Goal: Complete application form

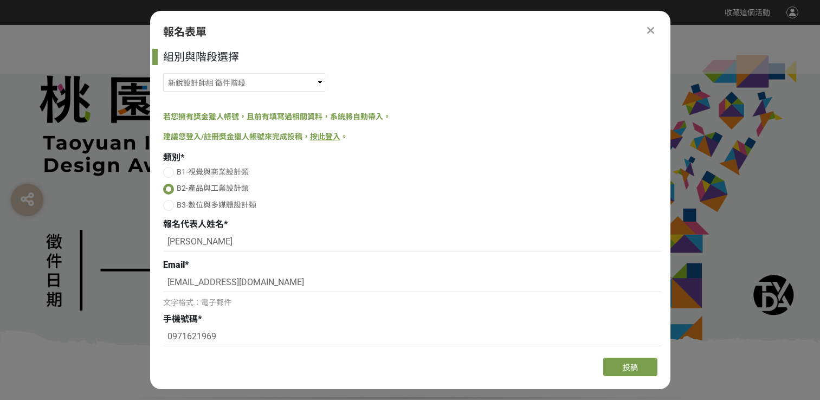
select select "185203:185438"
select select "校園講座 / 老師系上推薦"
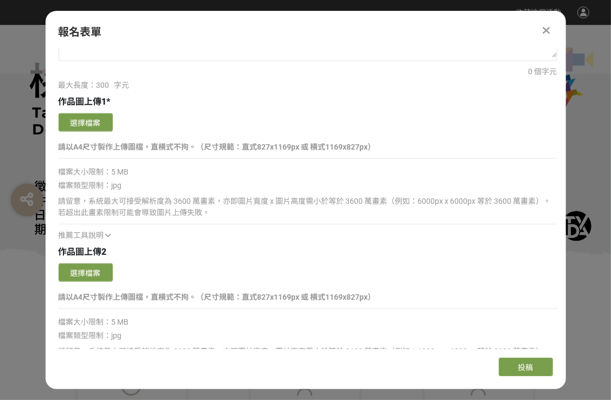
scroll to position [867, 0]
click at [94, 125] on button "選擇檔案" at bounding box center [86, 122] width 54 height 18
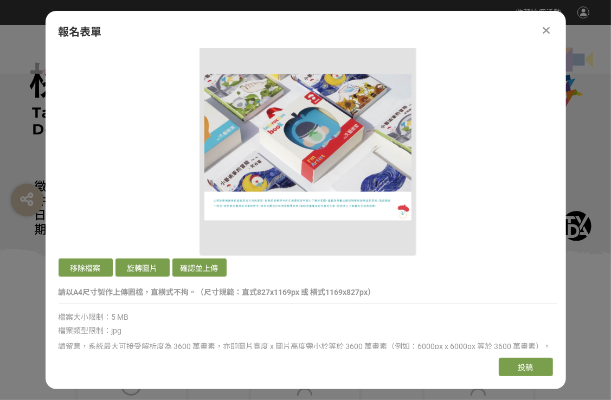
scroll to position [975, 0]
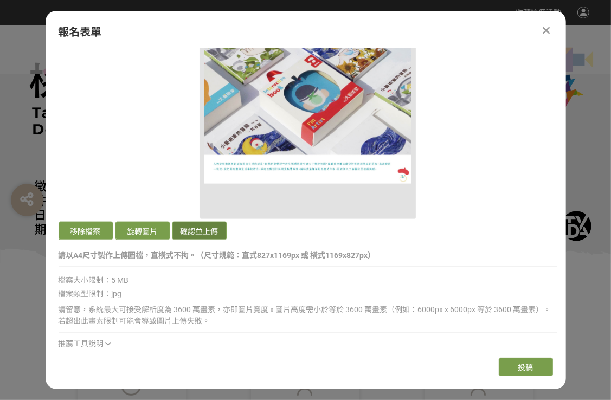
click at [191, 237] on button "確認並上傳" at bounding box center [199, 231] width 54 height 18
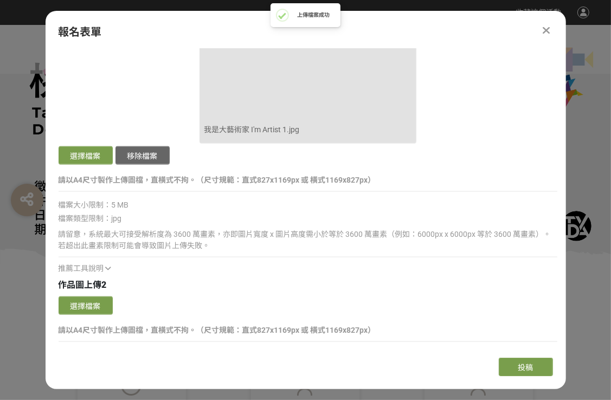
scroll to position [1084, 0]
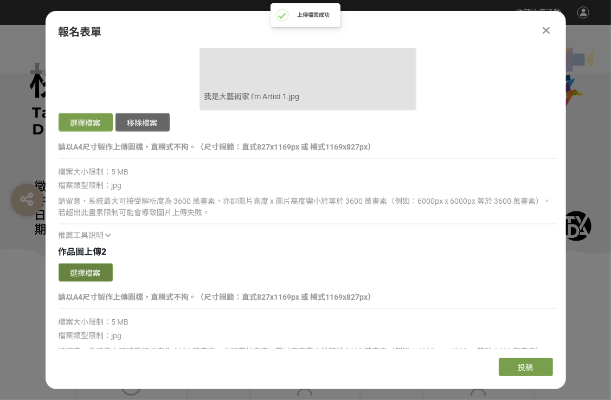
click at [61, 273] on button "選擇檔案" at bounding box center [86, 272] width 54 height 18
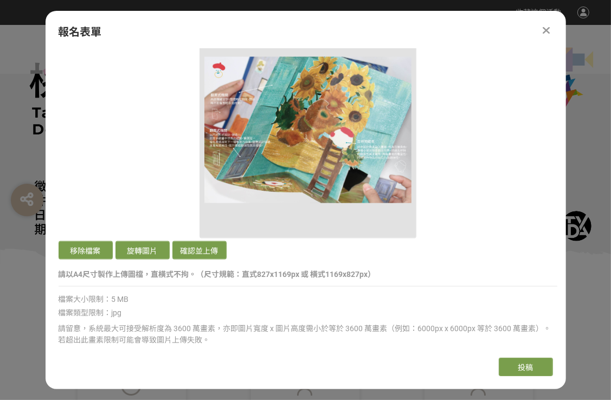
scroll to position [1355, 0]
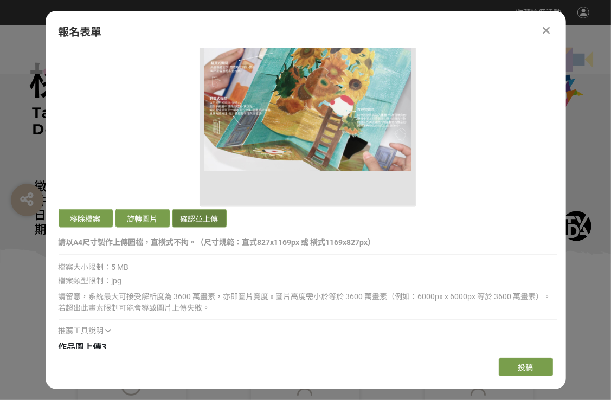
click at [195, 215] on button "確認並上傳" at bounding box center [199, 218] width 54 height 18
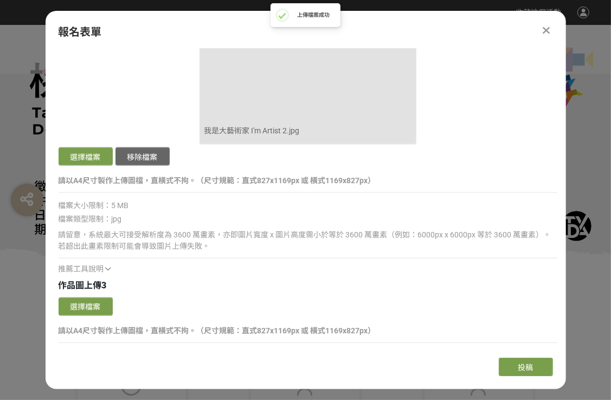
scroll to position [1463, 0]
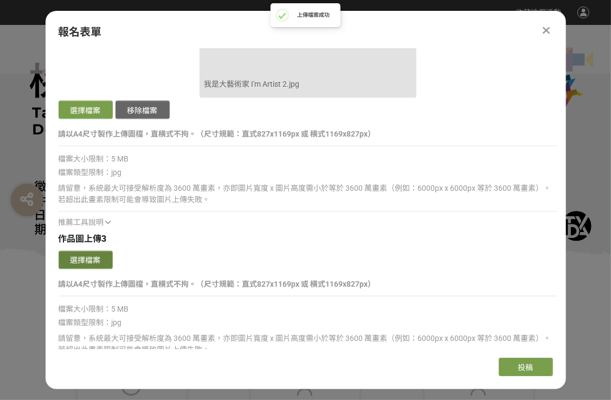
click at [100, 257] on button "選擇檔案" at bounding box center [86, 260] width 54 height 18
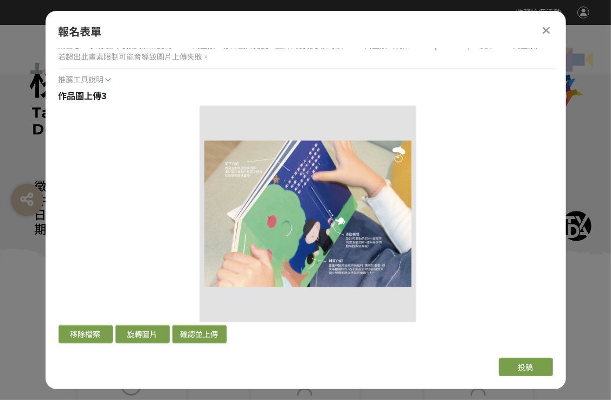
scroll to position [1788, 0]
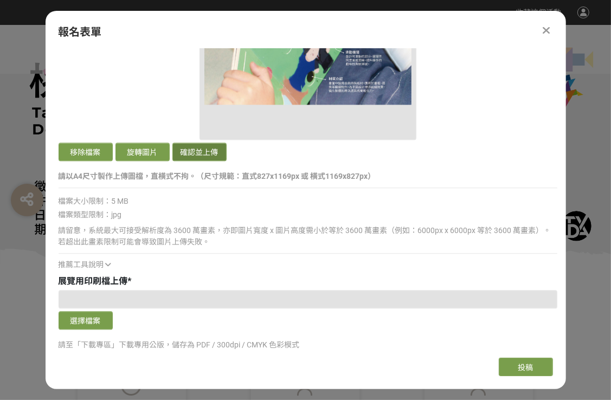
click at [209, 152] on button "確認並上傳" at bounding box center [199, 151] width 54 height 18
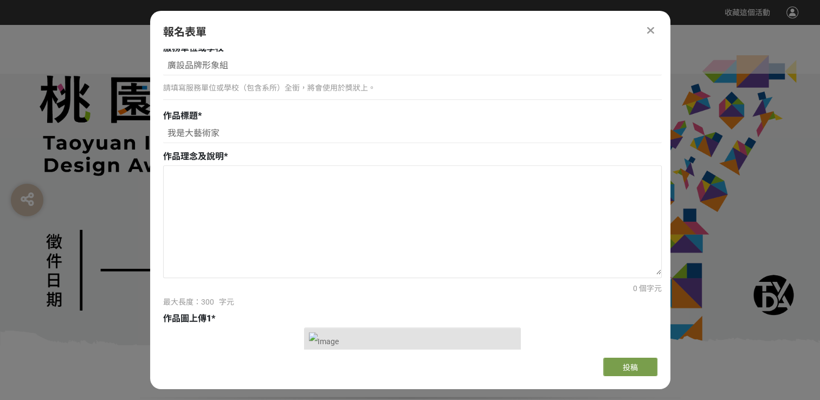
scroll to position [542, 0]
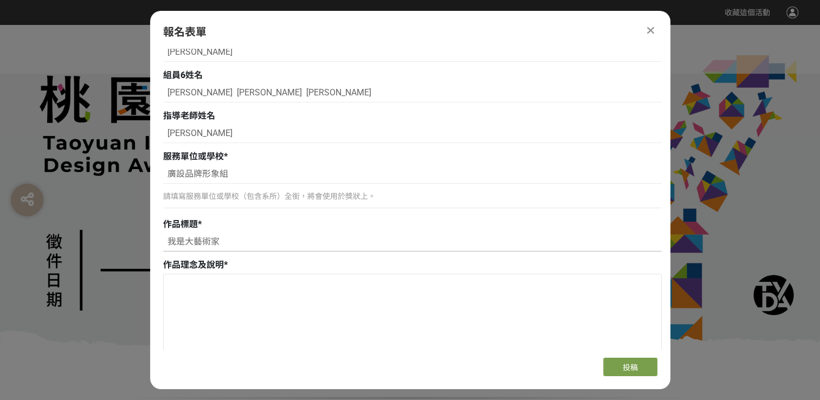
click at [233, 250] on input "我是大藝術家" at bounding box center [412, 242] width 498 height 18
paste input "I'm Artist"
type input "我是大藝術家 I'm Artist"
click at [368, 231] on div "作品標題 * 我是大藝術家 I'm Artist" at bounding box center [412, 236] width 498 height 36
drag, startPoint x: 169, startPoint y: 172, endPoint x: 245, endPoint y: 177, distance: 76.5
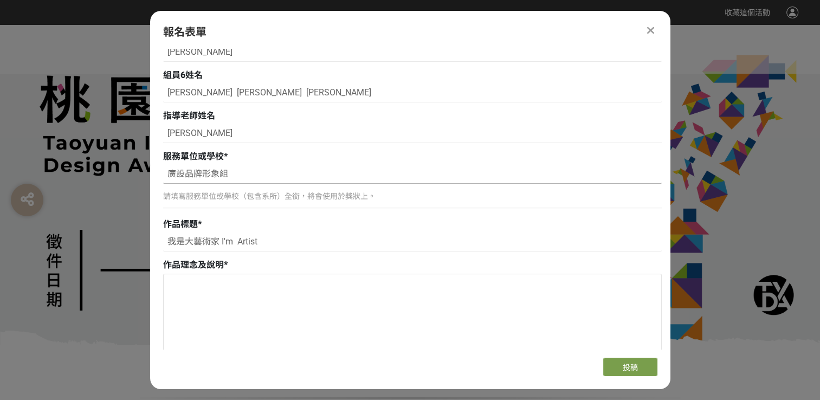
click at [245, 177] on input "廣設品牌形象組" at bounding box center [412, 174] width 498 height 18
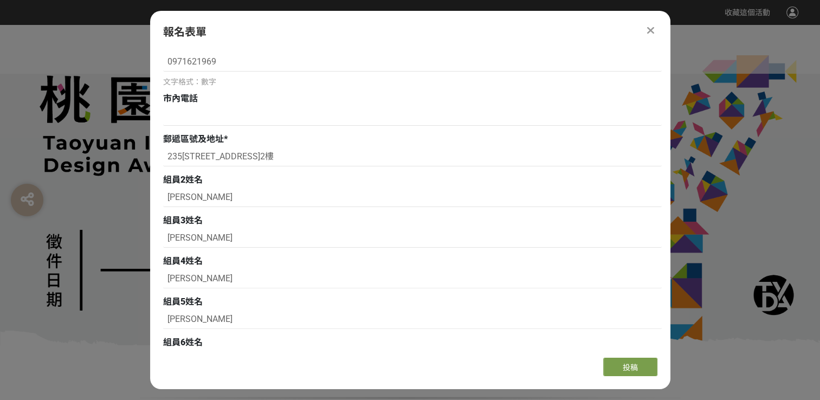
scroll to position [271, 0]
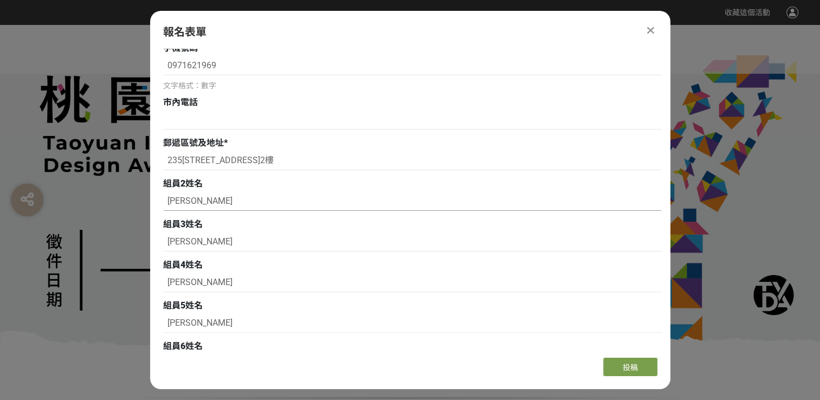
drag, startPoint x: 195, startPoint y: 204, endPoint x: 204, endPoint y: 204, distance: 8.7
click at [204, 204] on input "[PERSON_NAME]" at bounding box center [412, 201] width 498 height 18
drag, startPoint x: 168, startPoint y: 244, endPoint x: 204, endPoint y: 247, distance: 35.9
click at [204, 247] on input "[PERSON_NAME]" at bounding box center [412, 242] width 498 height 18
drag, startPoint x: 169, startPoint y: 282, endPoint x: 199, endPoint y: 283, distance: 29.8
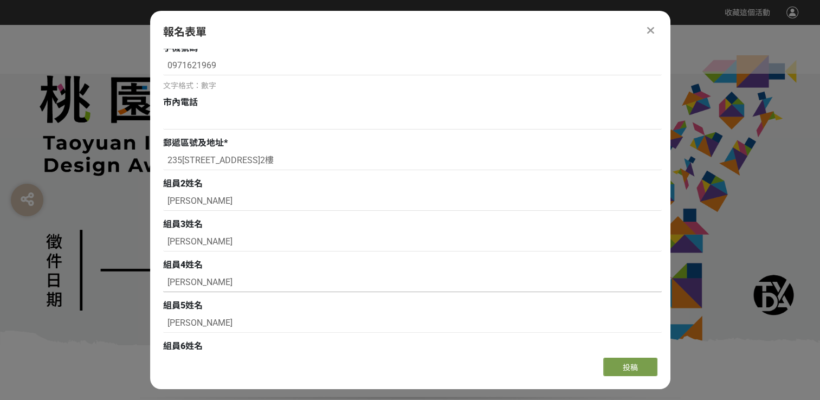
click at [199, 283] on input "[PERSON_NAME]" at bounding box center [412, 283] width 498 height 18
click at [195, 326] on input "[PERSON_NAME]" at bounding box center [412, 323] width 498 height 18
drag, startPoint x: 194, startPoint y: 326, endPoint x: 160, endPoint y: 322, distance: 34.4
click at [160, 323] on div "組別與階段選擇 機關出題組/企業出題組 徵件階段 新銳設計師組 徵件階段 高中職組（限就讀或設籍於[GEOGRAPHIC_DATA]） 徵件階段 若您擁有獎金…" at bounding box center [410, 199] width 520 height 300
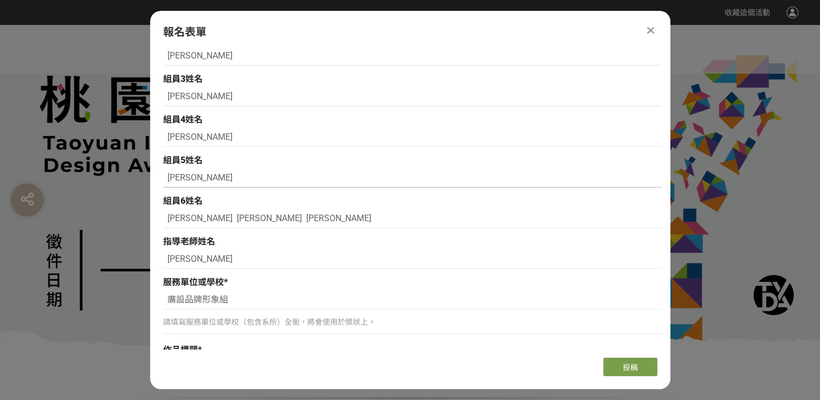
scroll to position [433, 0]
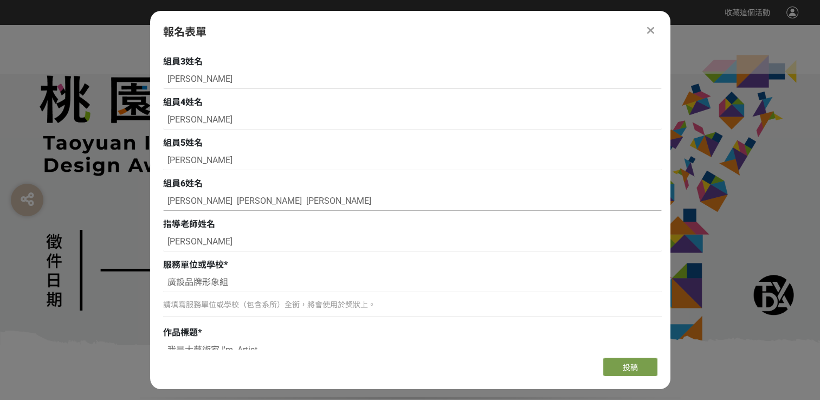
click at [312, 210] on input "[PERSON_NAME] [PERSON_NAME] [PERSON_NAME]" at bounding box center [412, 201] width 498 height 18
drag, startPoint x: 163, startPoint y: 203, endPoint x: 370, endPoint y: 219, distance: 207.6
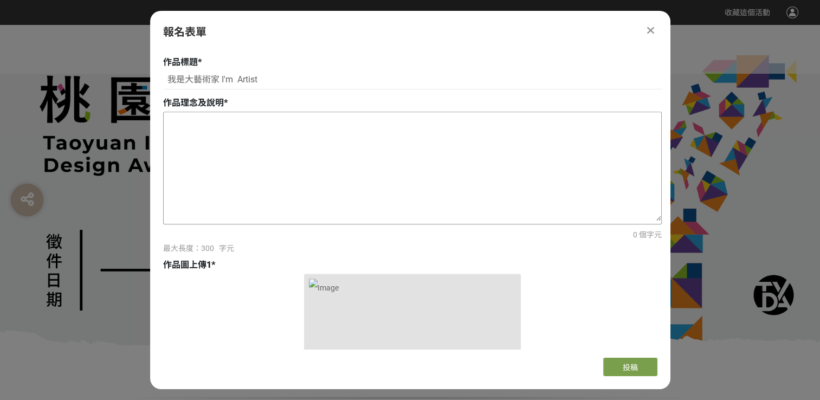
scroll to position [704, 0]
click at [229, 125] on textarea at bounding box center [412, 166] width 497 height 108
paste textarea "藝術是生活不可忽視的一部分，但在現今生活中，藝術氛 圍逐漸減少，以致孩童缺乏足夠的感知力與創造力。 這種對於感知力與創造力的不足讓他們難以發覺自身的 藝術天份…"
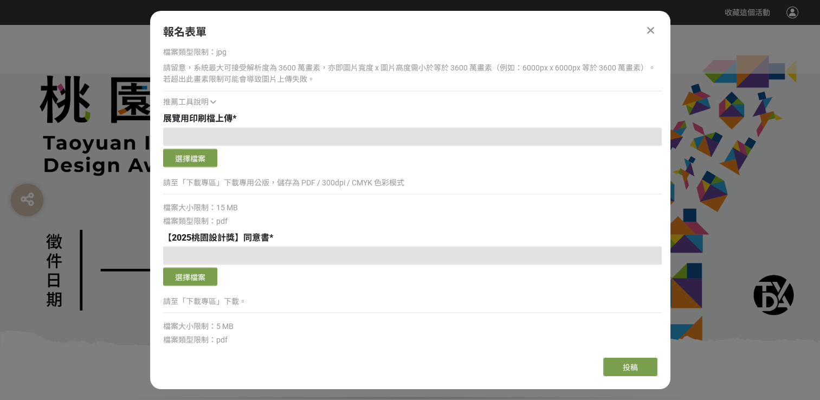
scroll to position [1950, 0]
type textarea "藝術是生活不可忽視的一部分，但在現今生活中，藝術氛 圍逐漸減少，以致孩童缺乏足夠的感知力與創造力。 這種對於感知力與創造力的不足讓他們難以發覺自身的 藝術天份…"
click at [187, 154] on button "選擇檔案" at bounding box center [190, 157] width 54 height 18
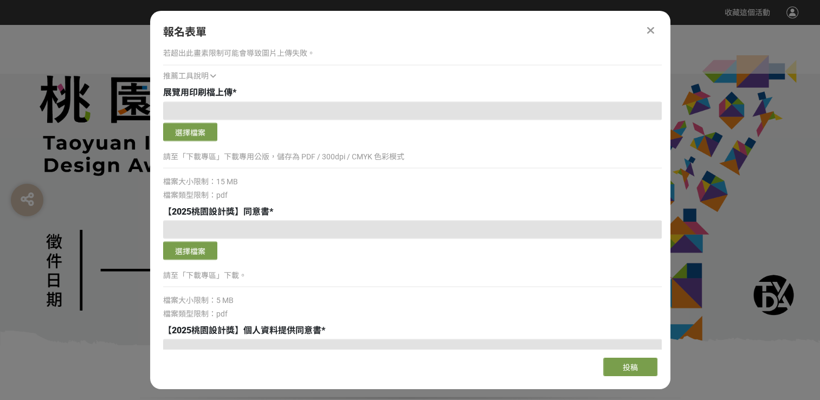
scroll to position [2005, 0]
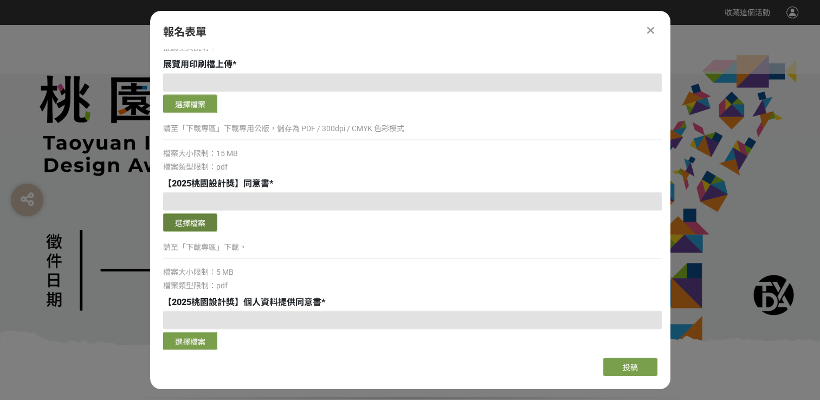
click at [208, 223] on button "選擇檔案" at bounding box center [190, 222] width 54 height 18
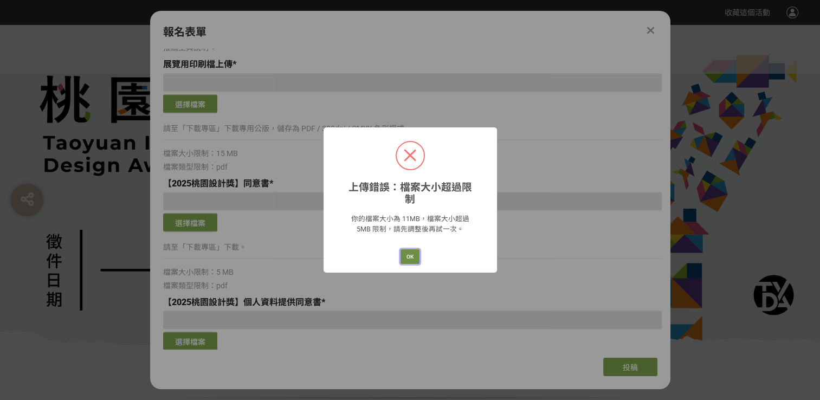
click at [415, 250] on button "OK" at bounding box center [409, 256] width 19 height 15
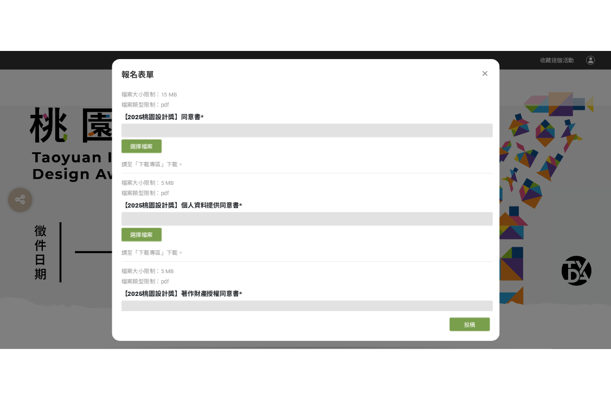
scroll to position [2113, 0]
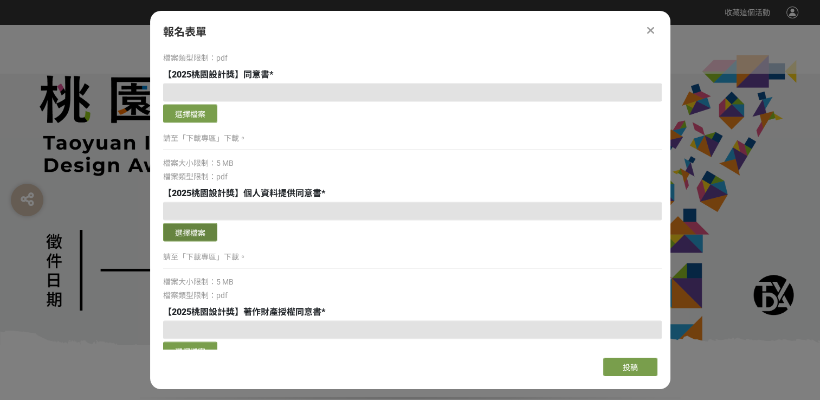
click at [204, 236] on button "選擇檔案" at bounding box center [190, 232] width 54 height 18
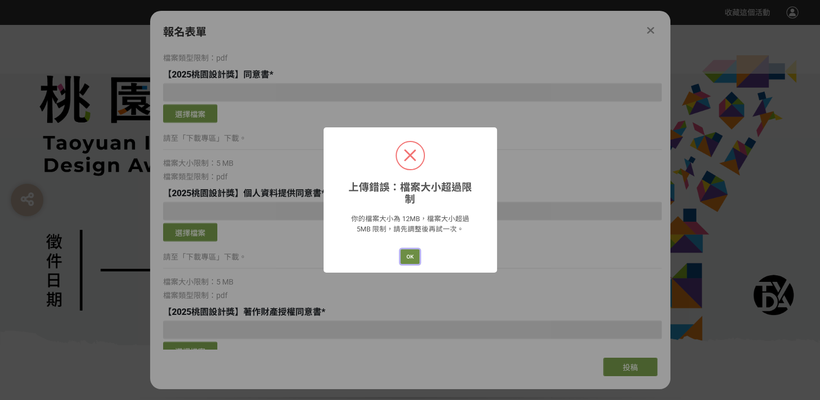
click at [412, 252] on button "OK" at bounding box center [409, 256] width 19 height 15
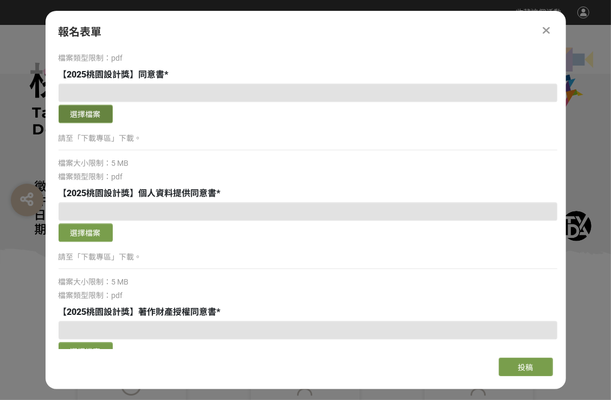
click at [76, 117] on button "選擇檔案" at bounding box center [86, 114] width 54 height 18
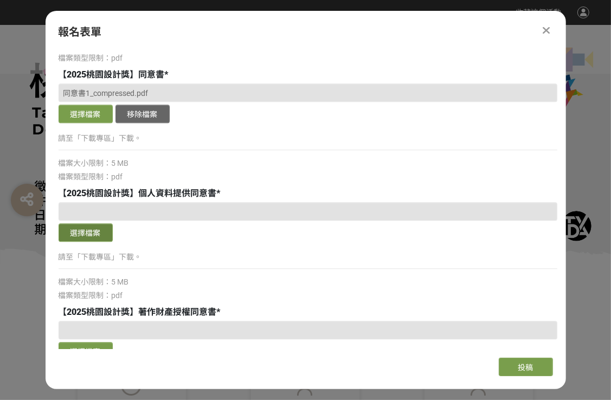
click at [98, 234] on button "選擇檔案" at bounding box center [86, 232] width 54 height 18
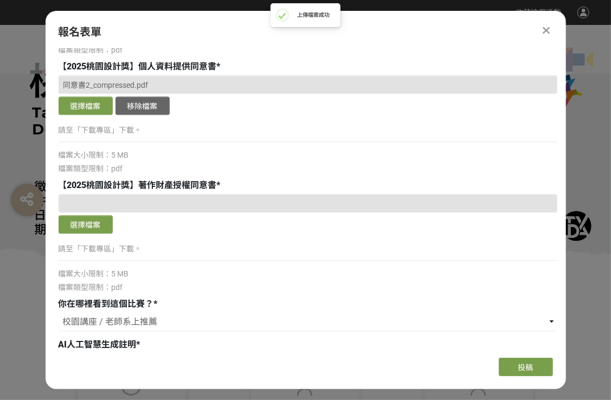
scroll to position [2330, 0]
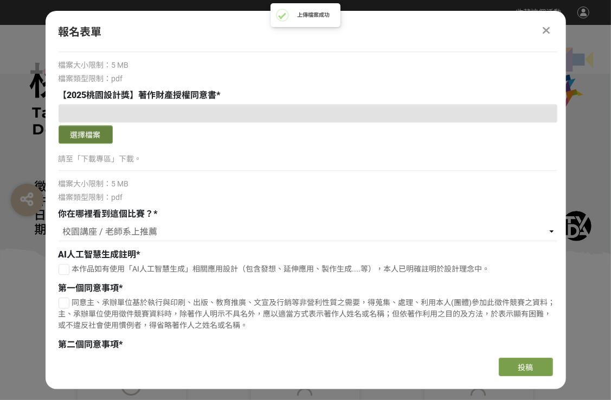
click at [102, 136] on button "選擇檔案" at bounding box center [86, 134] width 54 height 18
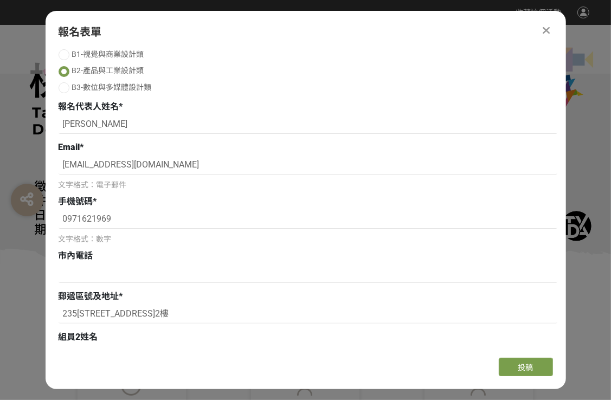
scroll to position [108, 0]
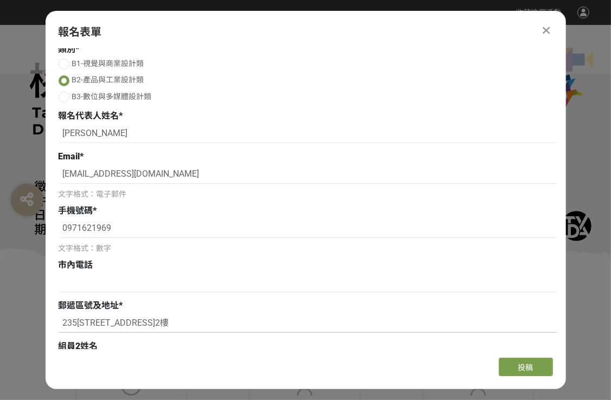
drag, startPoint x: 62, startPoint y: 323, endPoint x: 228, endPoint y: 325, distance: 165.3
click at [228, 325] on input "235[STREET_ADDRESS]2樓" at bounding box center [308, 323] width 498 height 18
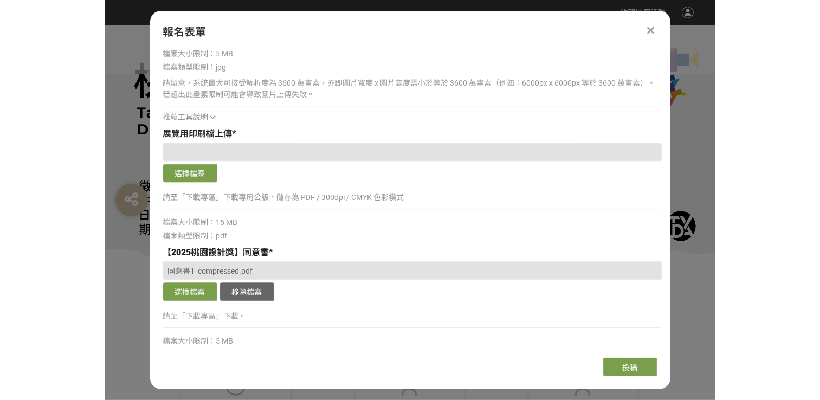
scroll to position [1896, 0]
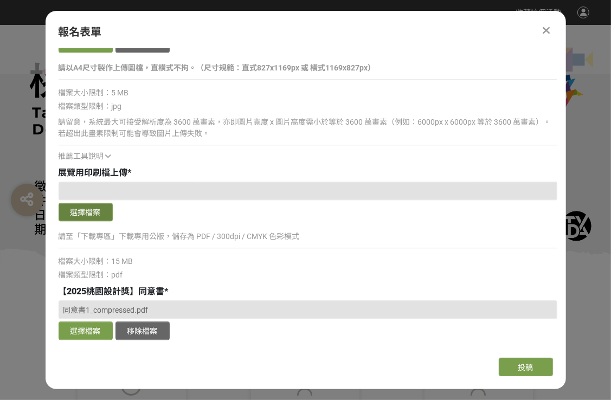
click at [94, 216] on button "選擇檔案" at bounding box center [86, 212] width 54 height 18
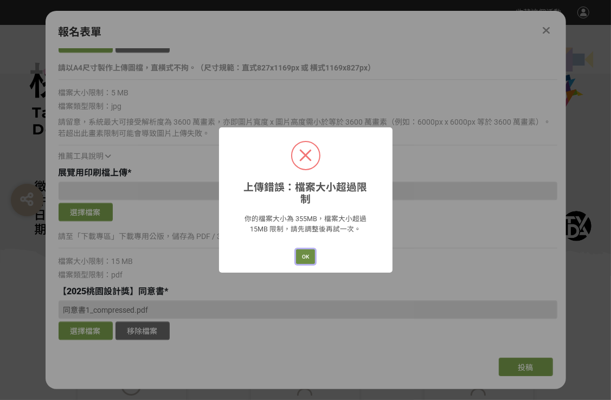
click at [304, 249] on button "OK" at bounding box center [305, 256] width 19 height 15
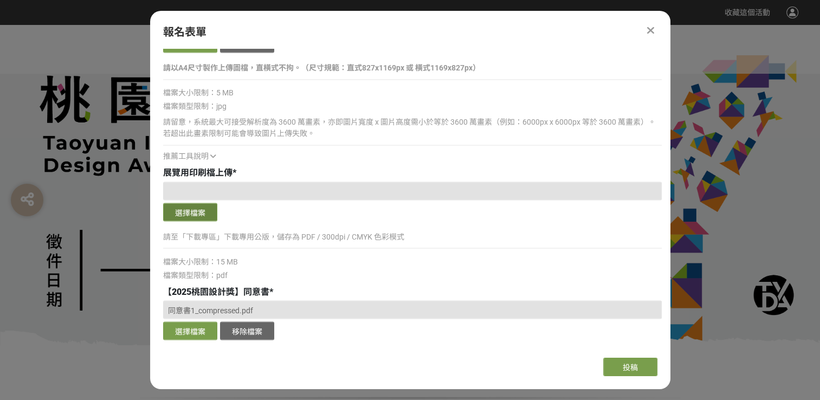
click at [171, 212] on button "選擇檔案" at bounding box center [190, 212] width 54 height 18
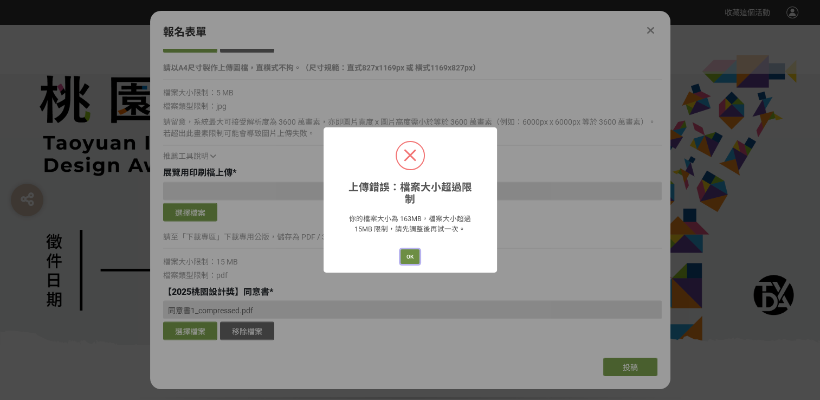
click at [405, 249] on button "OK" at bounding box center [409, 256] width 19 height 15
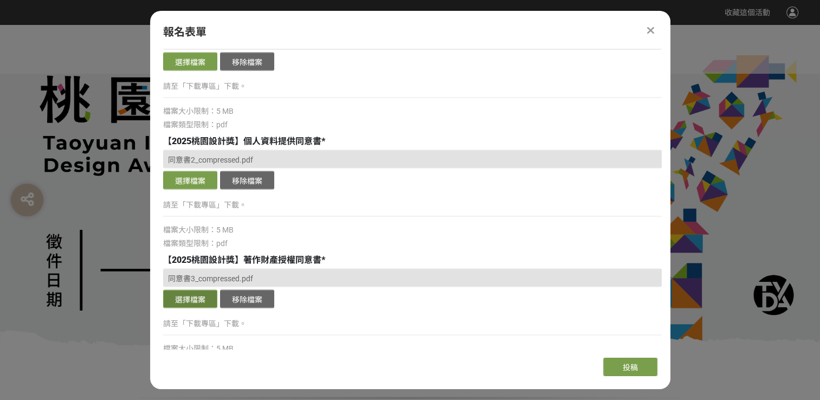
scroll to position [2167, 0]
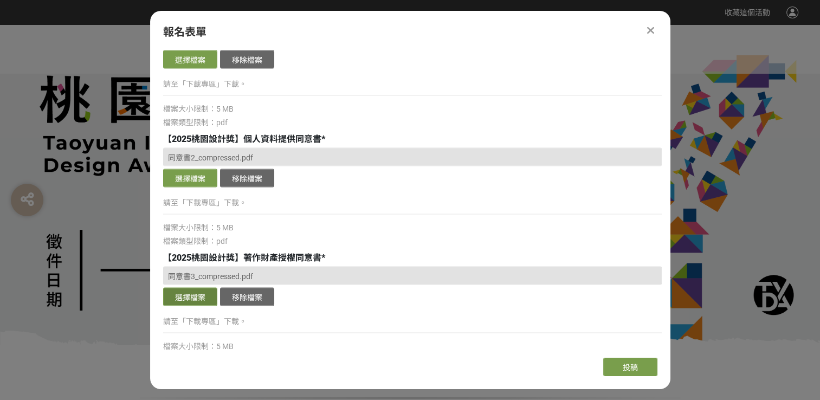
click at [202, 299] on button "選擇檔案" at bounding box center [190, 297] width 54 height 18
click at [253, 302] on button "移除檔案" at bounding box center [247, 297] width 54 height 18
click at [186, 302] on button "選擇檔案" at bounding box center [190, 297] width 54 height 18
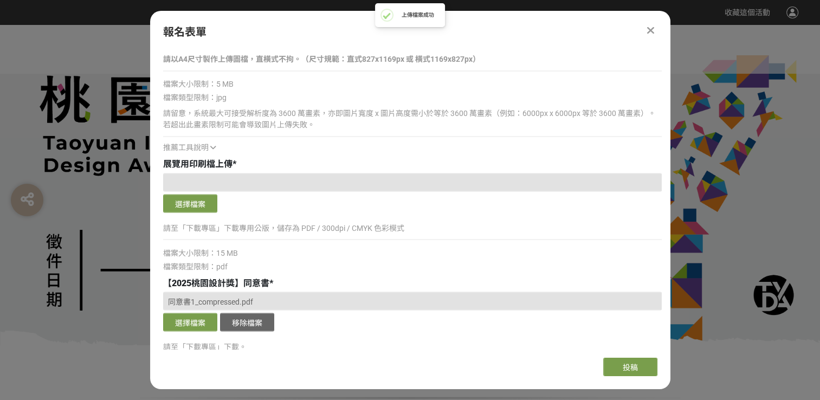
scroll to position [1842, 0]
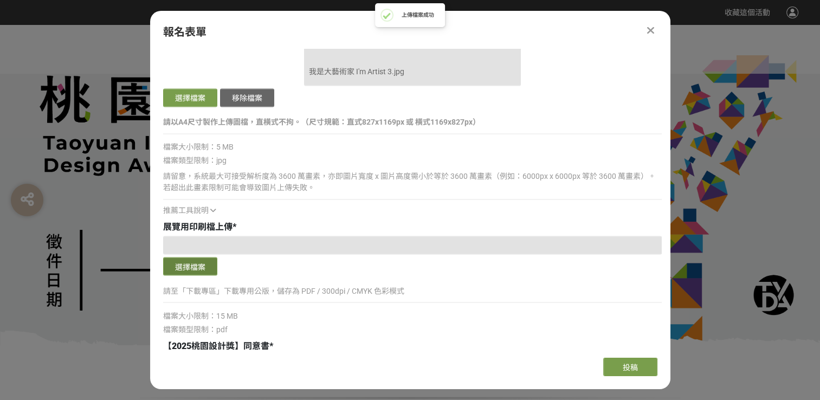
click at [204, 263] on button "選擇檔案" at bounding box center [190, 266] width 54 height 18
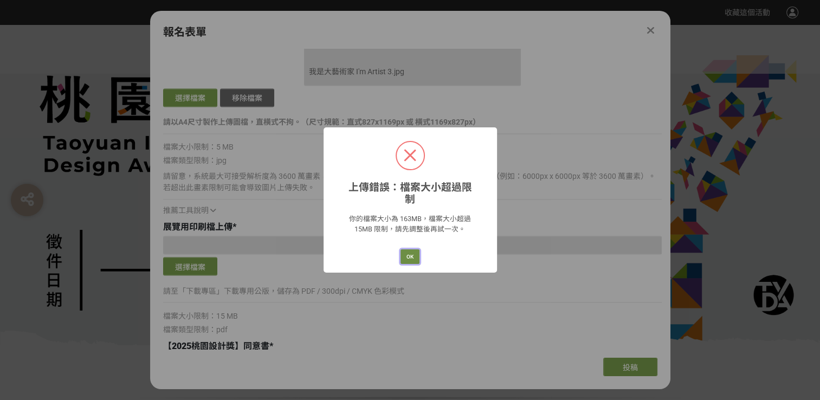
click at [412, 254] on button "OK" at bounding box center [409, 256] width 19 height 15
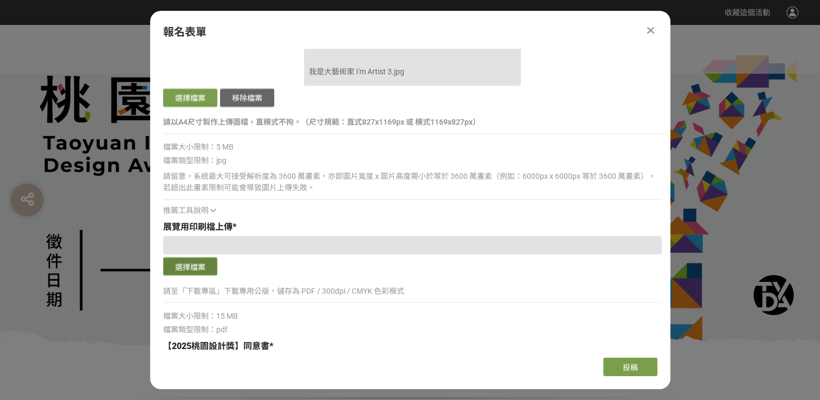
click at [192, 271] on button "選擇檔案" at bounding box center [190, 266] width 54 height 18
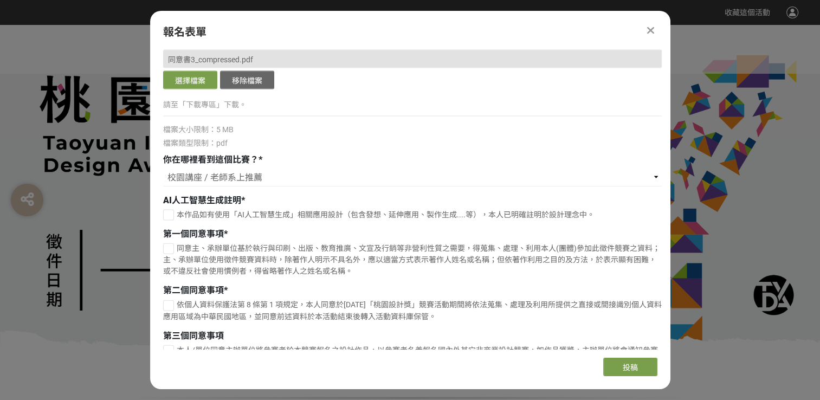
scroll to position [2384, 0]
click at [260, 178] on select "請選擇... 獎金獵人網站 Facebook / Instagram 校園講座 / 老師系上推薦 電子郵件 海報 其他" at bounding box center [412, 178] width 498 height 18
click at [163, 169] on select "請選擇... 獎金獵人網站 Facebook / Instagram 校園講座 / 老師系上推薦 電子郵件 海報 其他" at bounding box center [412, 178] width 498 height 18
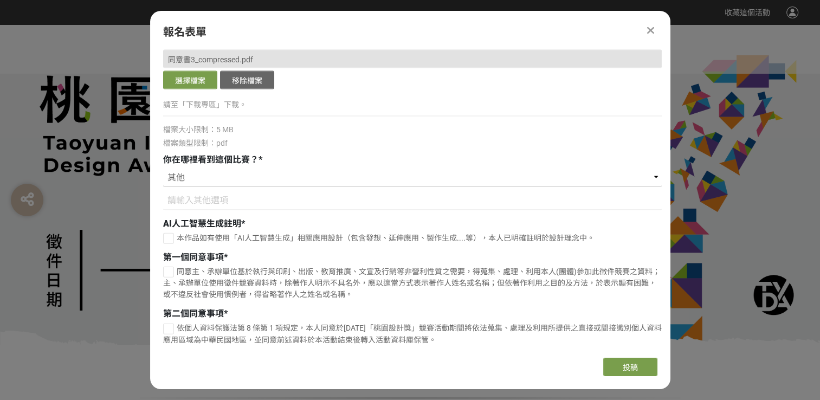
click at [204, 182] on select "請選擇... 獎金獵人網站 Facebook / Instagram 校園講座 / 老師系上推薦 電子郵件 海報 其他" at bounding box center [412, 178] width 498 height 18
select select "獎金獵人網站"
click at [163, 169] on select "請選擇... 獎金獵人網站 Facebook / Instagram 校園講座 / 老師系上推薦 電子郵件 海報 其他" at bounding box center [412, 178] width 498 height 18
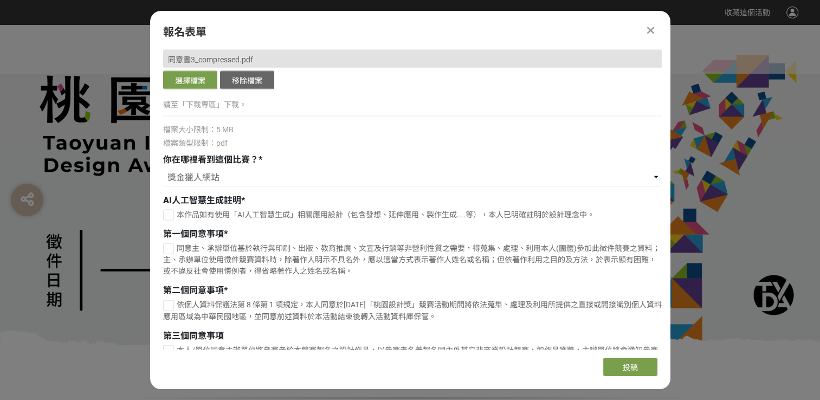
click at [169, 252] on div at bounding box center [168, 248] width 11 height 11
click at [169, 252] on div at bounding box center [169, 249] width 10 height 10
checkbox input "false"
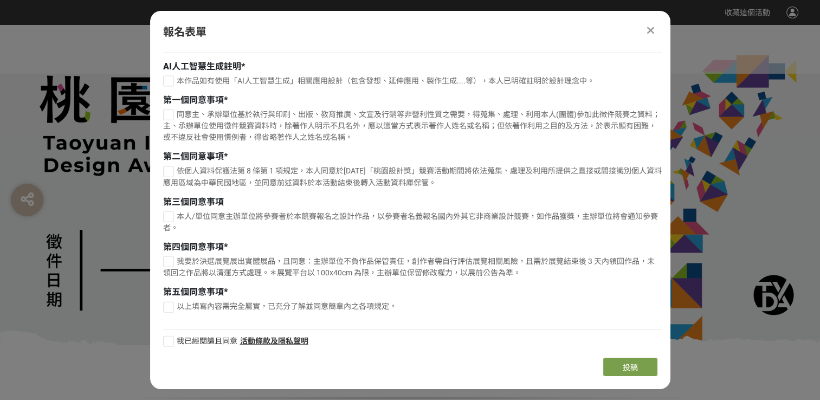
scroll to position [2523, 0]
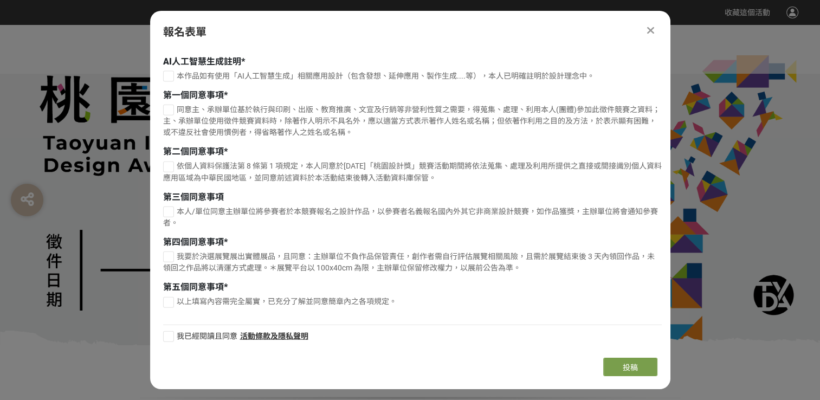
click at [170, 335] on div at bounding box center [168, 336] width 11 height 11
checkbox input "true"
click at [173, 304] on label "以上填寫內容需完全屬實，已充分了解並同意簡章內之各項規定。" at bounding box center [412, 301] width 498 height 11
click at [171, 304] on input "以上填寫內容需完全屬實，已充分了解並同意簡章內之各項規定。" at bounding box center [167, 302] width 7 height 7
checkbox input "false"
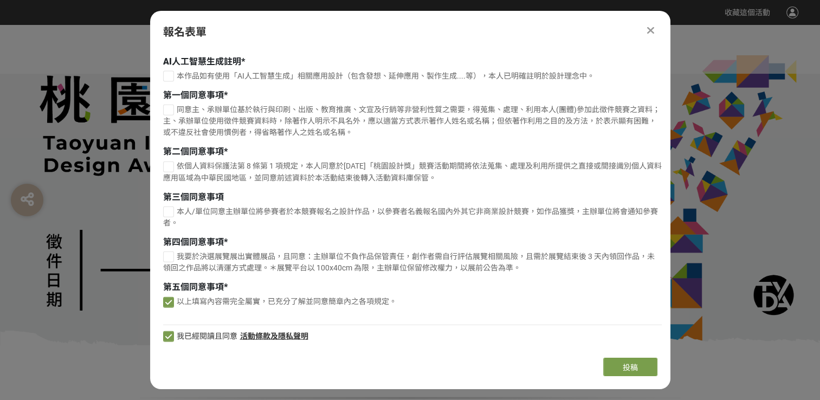
click at [170, 168] on div at bounding box center [168, 166] width 11 height 11
checkbox input "true"
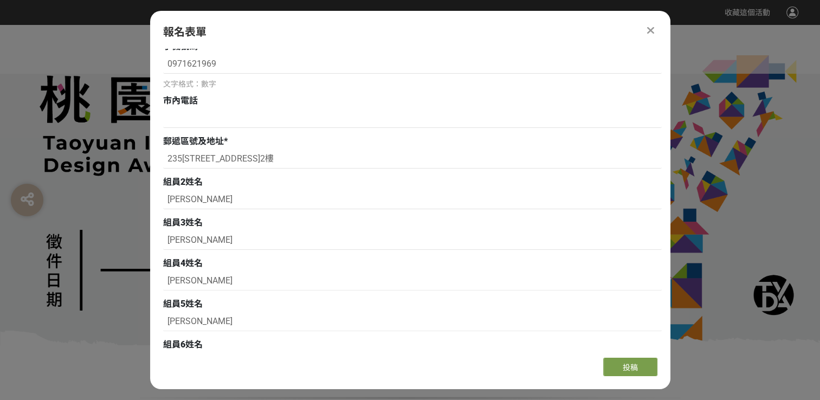
scroll to position [271, 0]
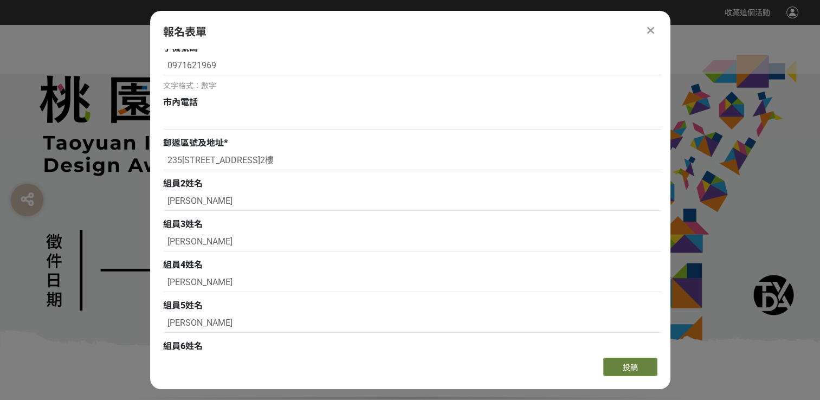
click at [627, 375] on button "投稿" at bounding box center [630, 367] width 54 height 18
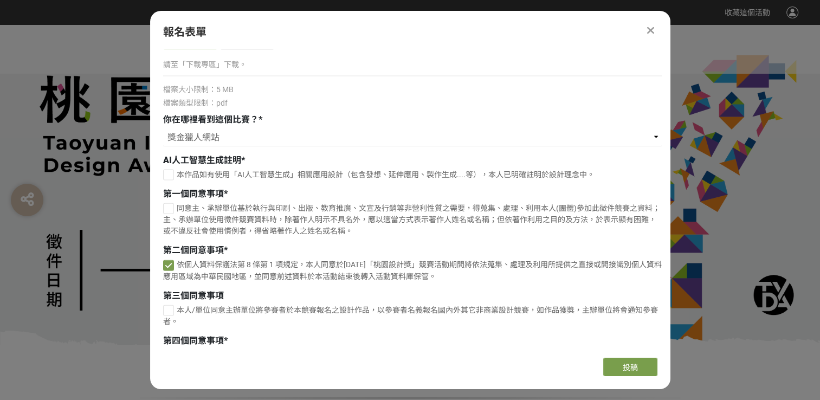
scroll to position [2438, 0]
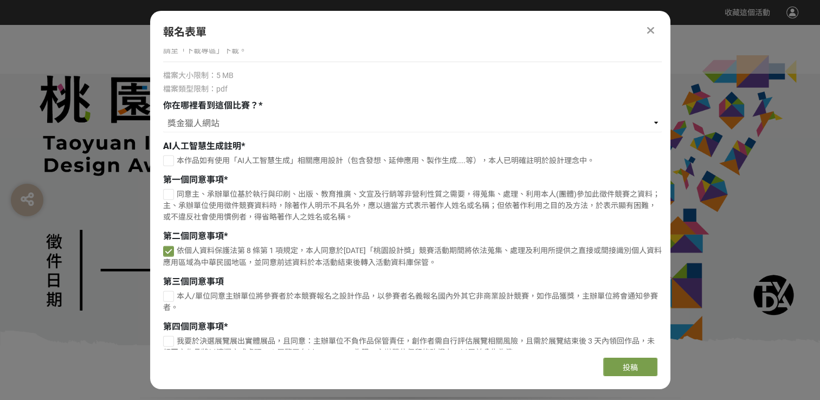
click at [165, 194] on div at bounding box center [168, 194] width 11 height 11
checkbox input "true"
click at [612, 374] on button "投稿" at bounding box center [630, 367] width 54 height 18
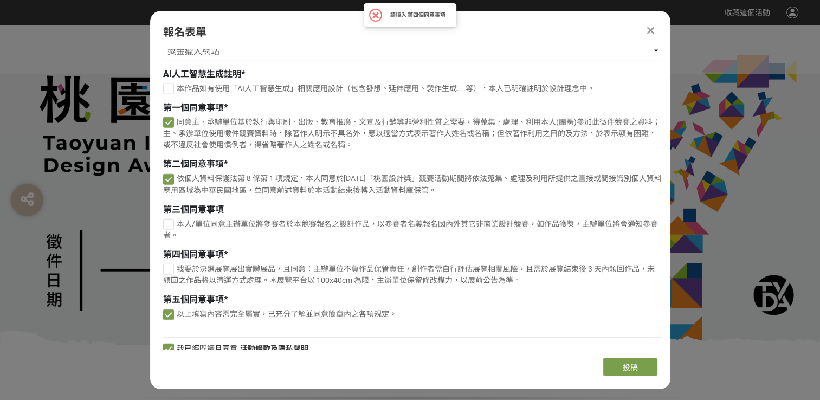
scroll to position [2523, 0]
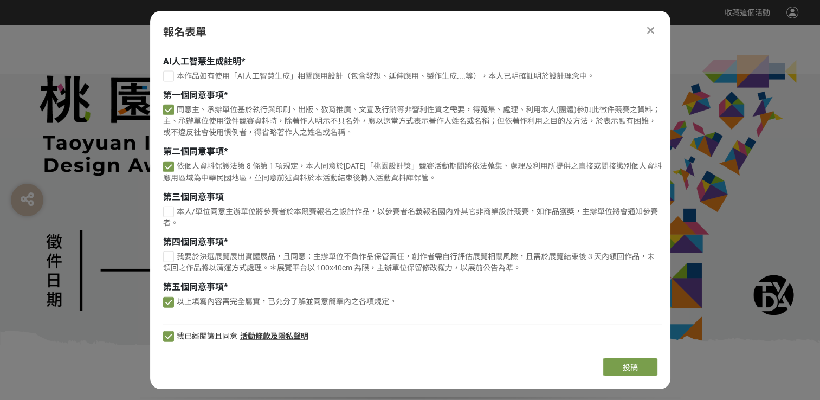
click at [167, 258] on div at bounding box center [168, 256] width 11 height 11
checkbox input "true"
click at [615, 360] on button "投稿" at bounding box center [630, 367] width 54 height 18
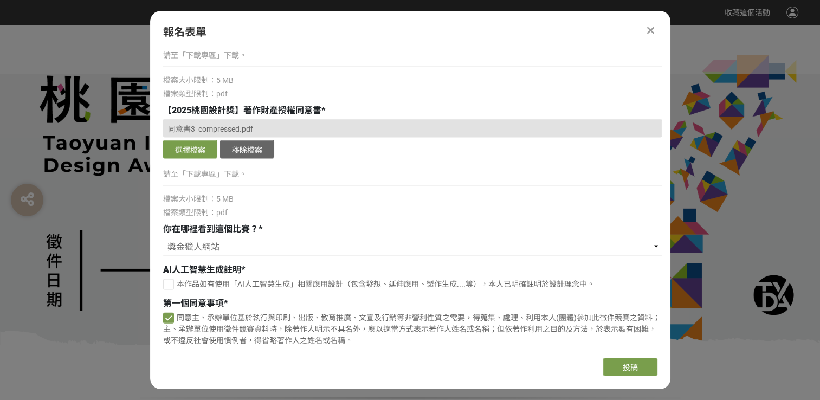
scroll to position [2360, 0]
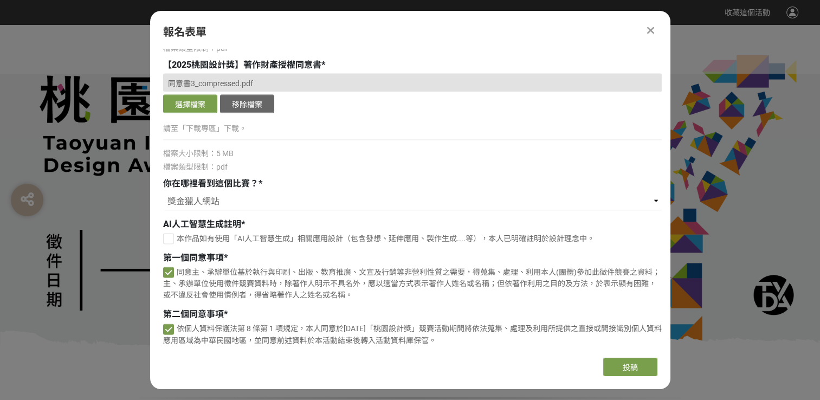
click at [166, 237] on div at bounding box center [168, 239] width 11 height 11
checkbox input "true"
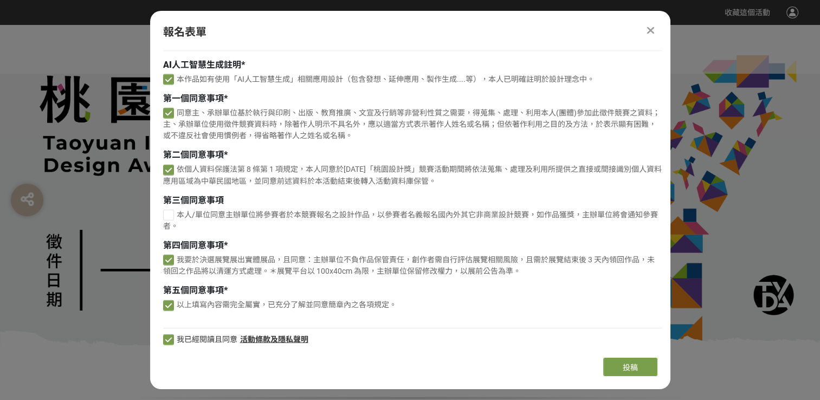
scroll to position [2523, 0]
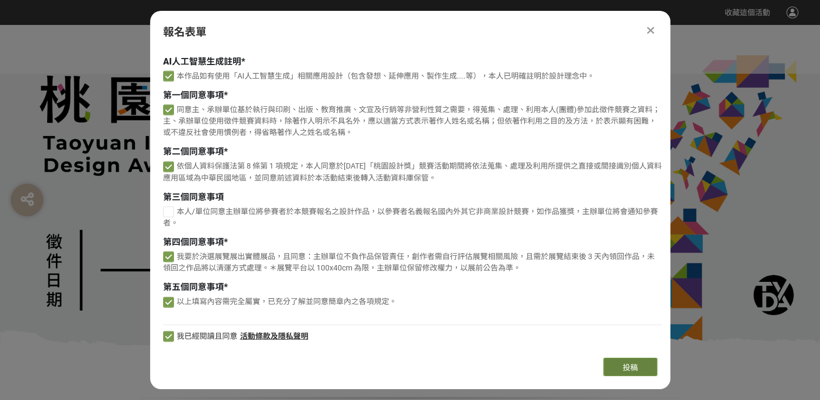
click at [622, 373] on button "投稿" at bounding box center [630, 367] width 54 height 18
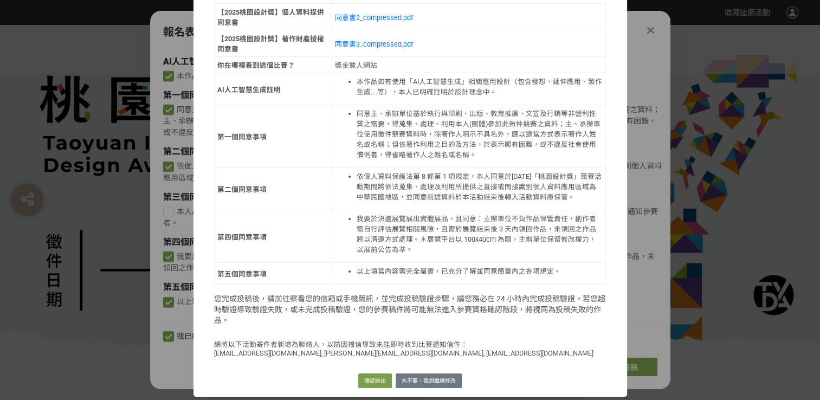
scroll to position [1316, 0]
click at [419, 374] on button "先不要，我想繼續修改" at bounding box center [429, 380] width 66 height 15
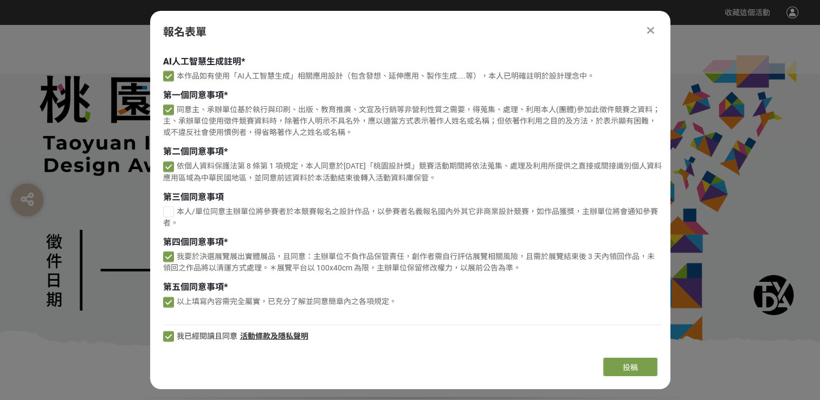
click at [165, 256] on icon at bounding box center [168, 257] width 7 height 8
click at [611, 371] on button "投稿" at bounding box center [630, 367] width 54 height 18
click at [168, 255] on div at bounding box center [168, 256] width 11 height 11
checkbox input "true"
click at [607, 367] on button "投稿" at bounding box center [630, 367] width 54 height 18
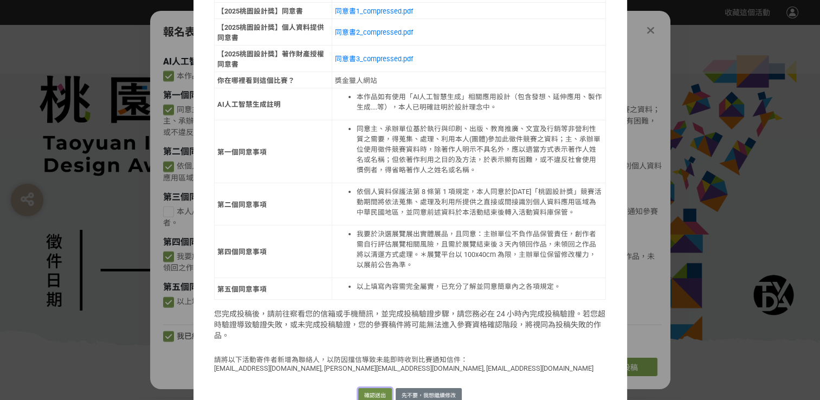
click at [371, 388] on button "確認送出" at bounding box center [375, 395] width 34 height 15
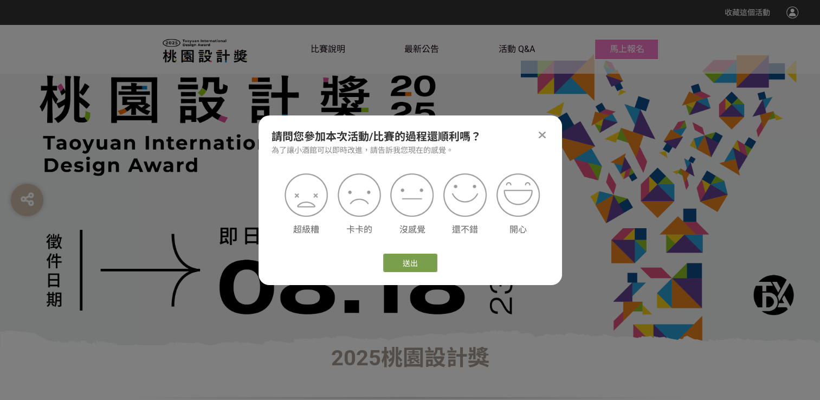
click at [540, 129] on icon at bounding box center [542, 134] width 7 height 11
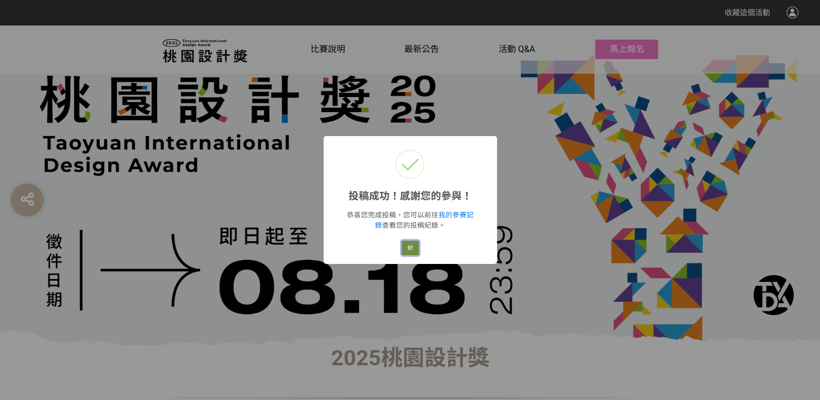
click at [414, 249] on button "好" at bounding box center [409, 248] width 17 height 15
